Goal: Understand process/instructions

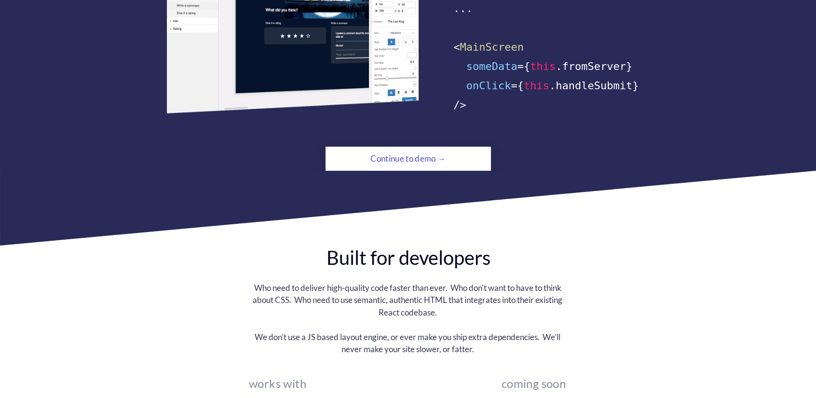
scroll to position [723, 0]
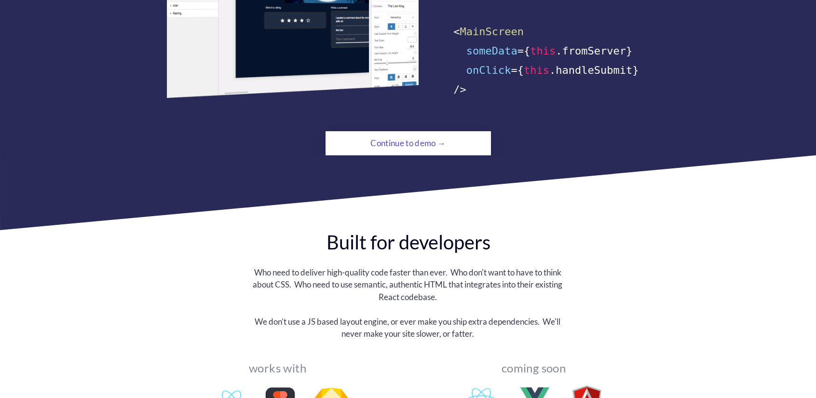
click at [429, 135] on div "Continue to demo →" at bounding box center [407, 143] width 113 height 19
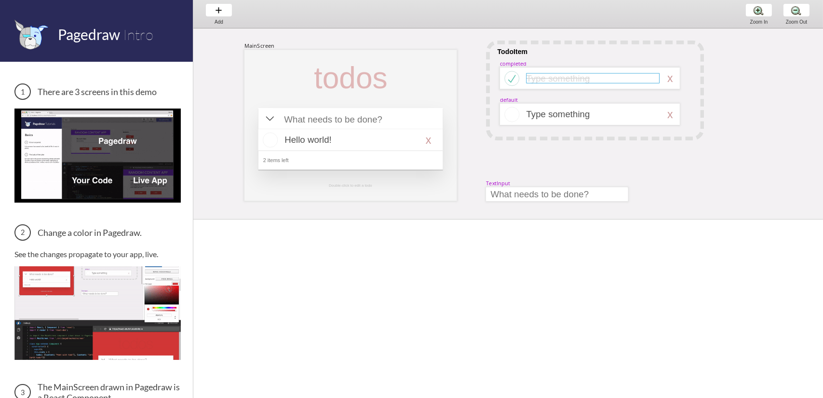
click at [559, 78] on div at bounding box center [592, 78] width 133 height 10
select select "3"
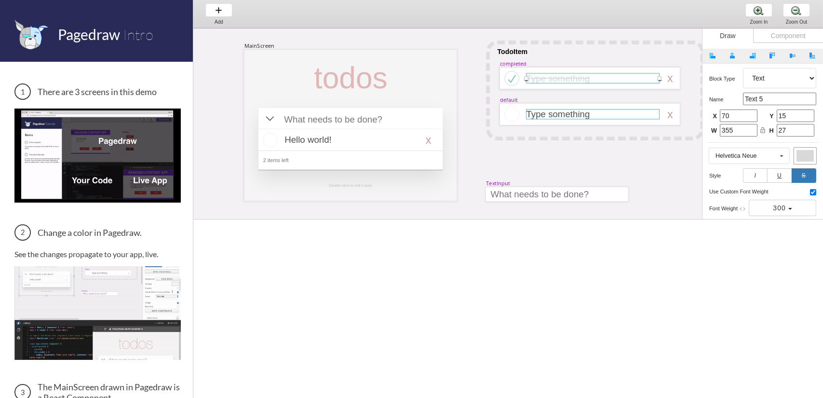
click at [563, 115] on div at bounding box center [592, 114] width 133 height 10
select select "3"
click at [519, 121] on div at bounding box center [511, 114] width 15 height 15
select select "4"
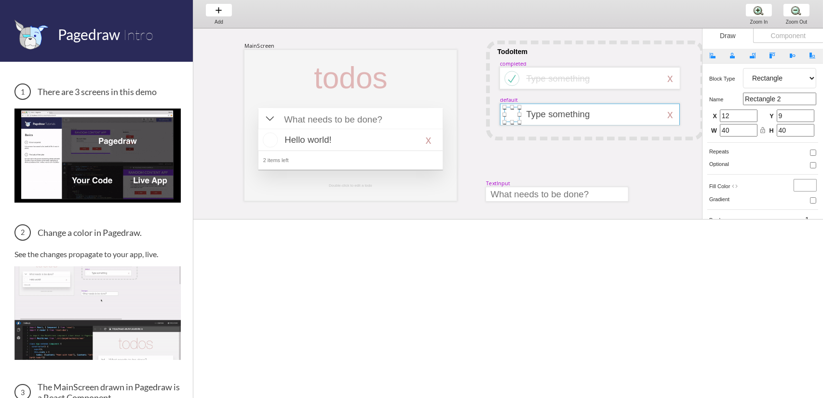
click at [569, 121] on div at bounding box center [590, 115] width 180 height 22
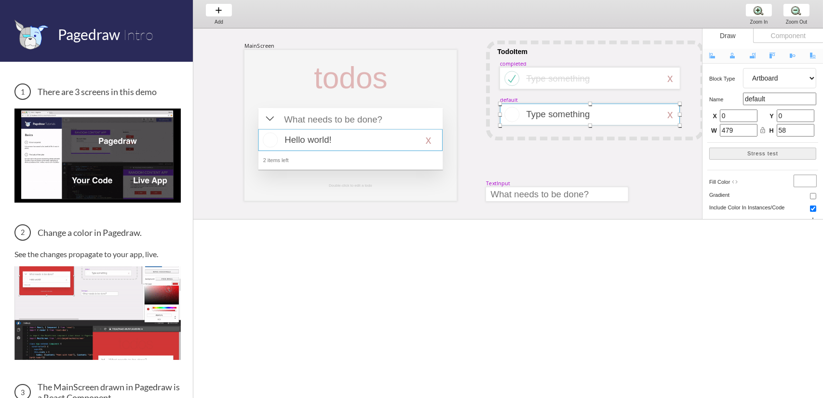
click at [349, 135] on div at bounding box center [350, 140] width 184 height 22
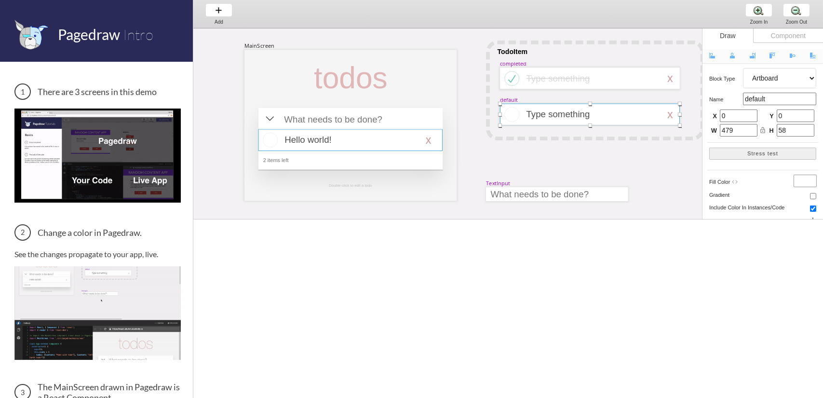
select select "16"
